Goal: Navigation & Orientation: Find specific page/section

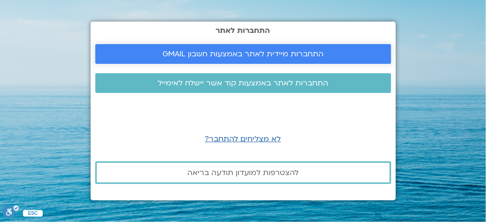
click at [221, 54] on span "התחברות מיידית לאתר באמצעות חשבון GMAIL" at bounding box center [243, 54] width 161 height 8
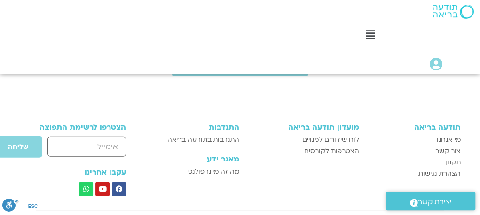
scroll to position [1033, 0]
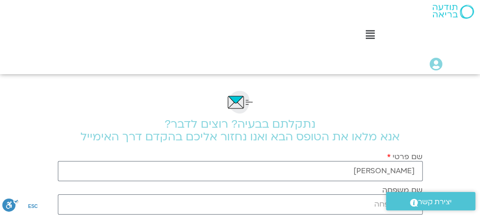
click at [416, 62] on link "לוח שידורים" at bounding box center [373, 73] width 203 height 22
